Goal: Navigation & Orientation: Find specific page/section

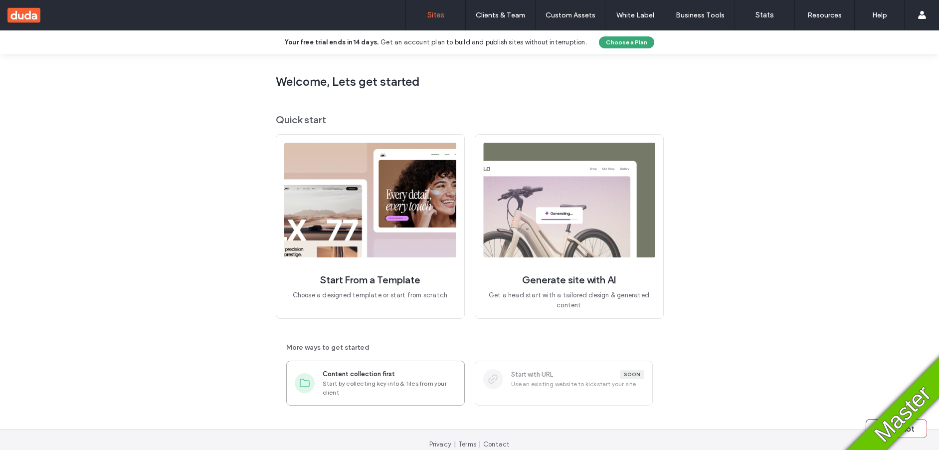
click at [374, 385] on span "Start by collecting key info & files from your client" at bounding box center [390, 388] width 134 height 18
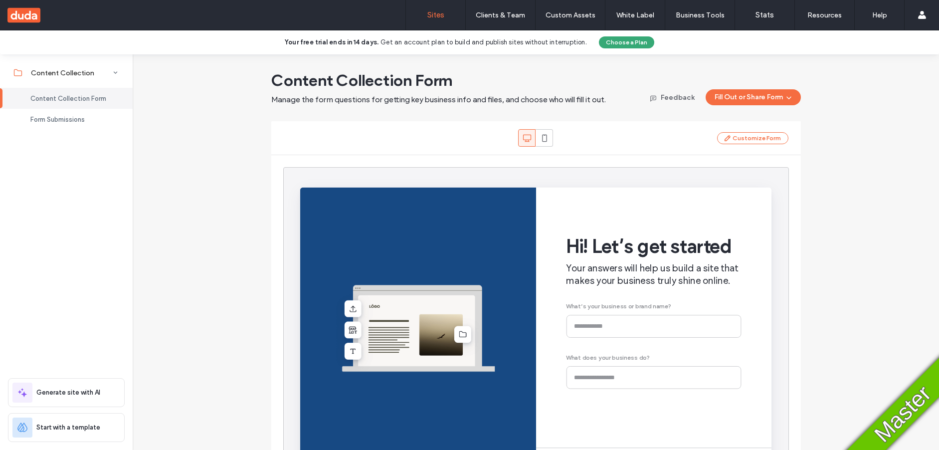
click at [429, 18] on label "Sites" at bounding box center [435, 14] width 17 height 9
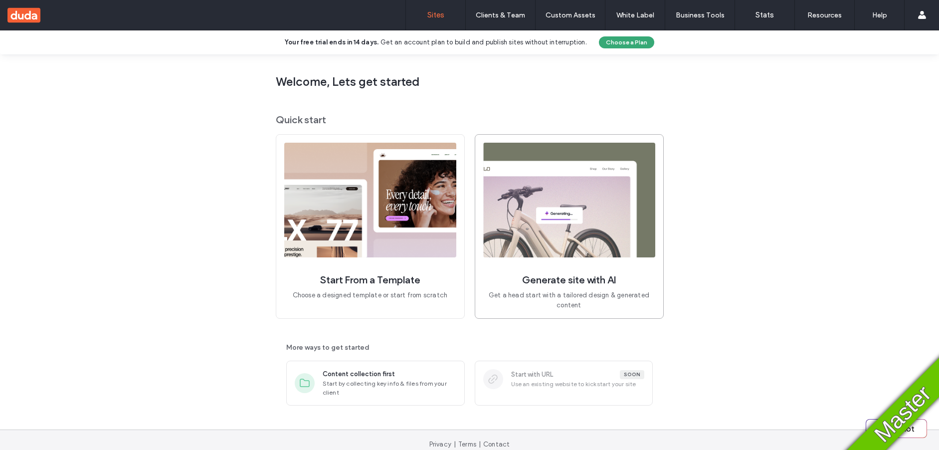
click at [537, 248] on img at bounding box center [569, 200] width 172 height 115
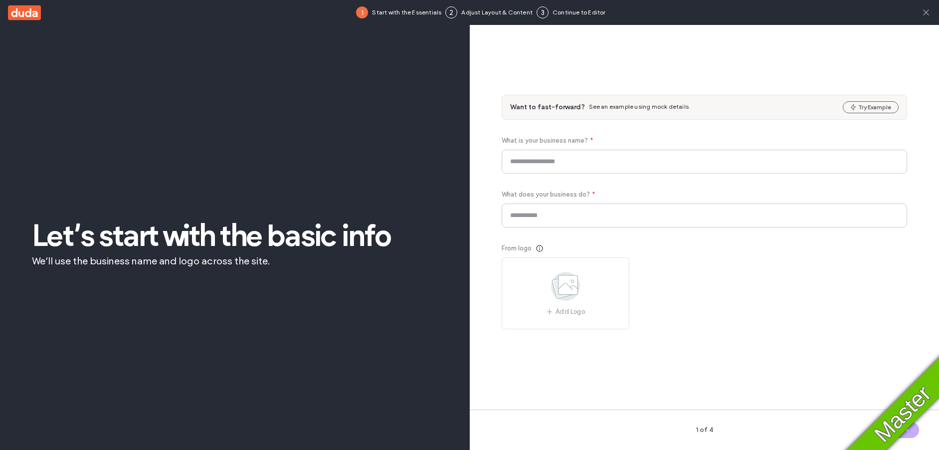
click at [926, 16] on icon at bounding box center [926, 12] width 10 height 10
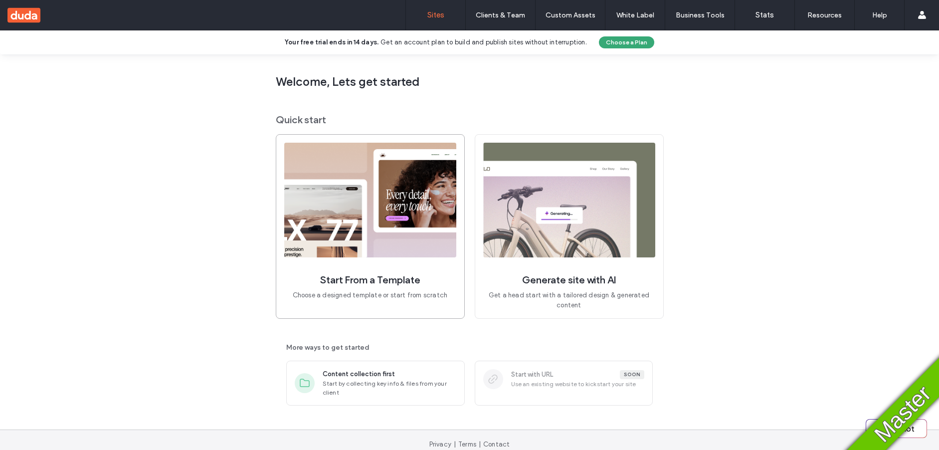
click at [388, 220] on img at bounding box center [370, 200] width 172 height 115
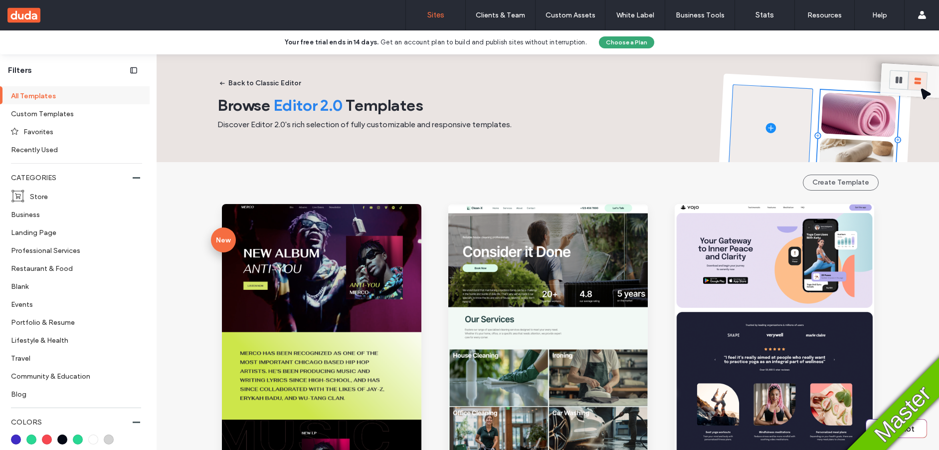
click at [439, 20] on link "Sites" at bounding box center [435, 15] width 59 height 30
